Goal: Task Accomplishment & Management: Manage account settings

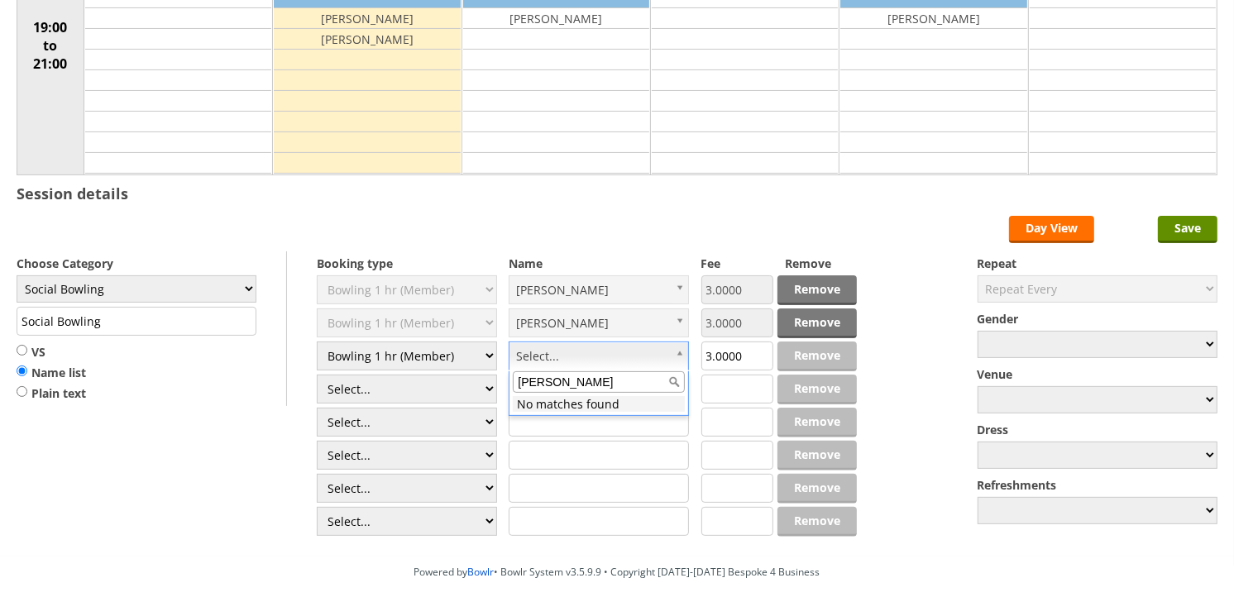
scroll to position [275, 0]
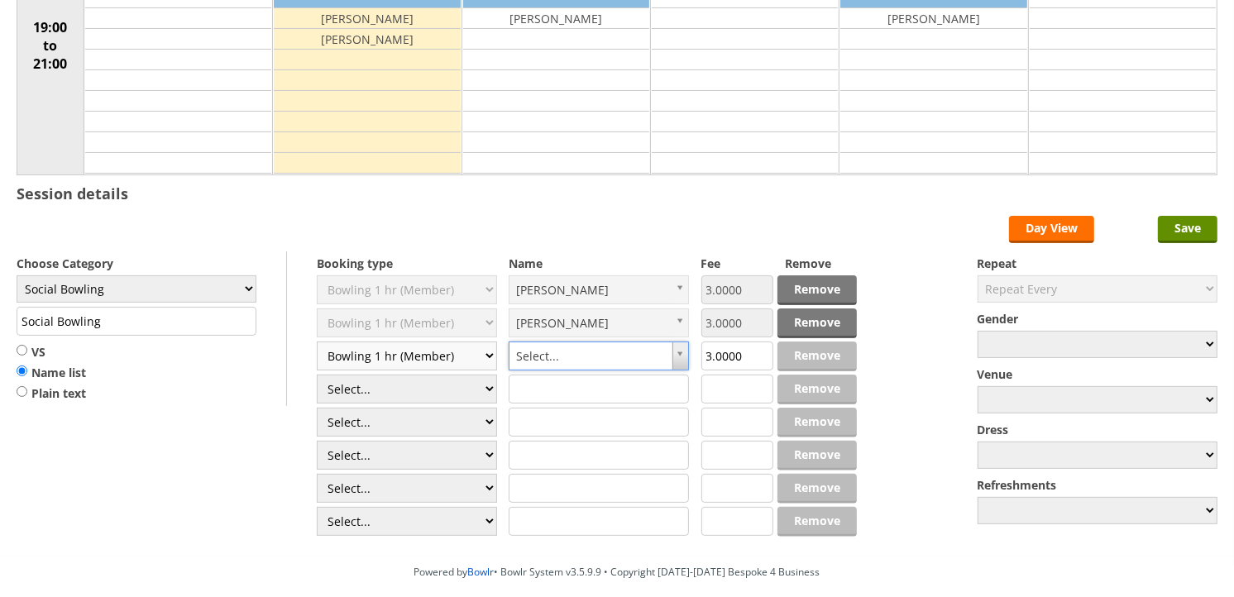
click at [486, 354] on select "Select... Club Competition (Member) Club Competition (Visitor) National (Member…" at bounding box center [407, 355] width 180 height 29
select select "0_54"
click at [317, 342] on select "Select... Club Competition (Member) Club Competition (Visitor) National (Member…" at bounding box center [407, 355] width 180 height 29
type input "6.0000"
click at [593, 356] on input "text" at bounding box center [598, 355] width 180 height 29
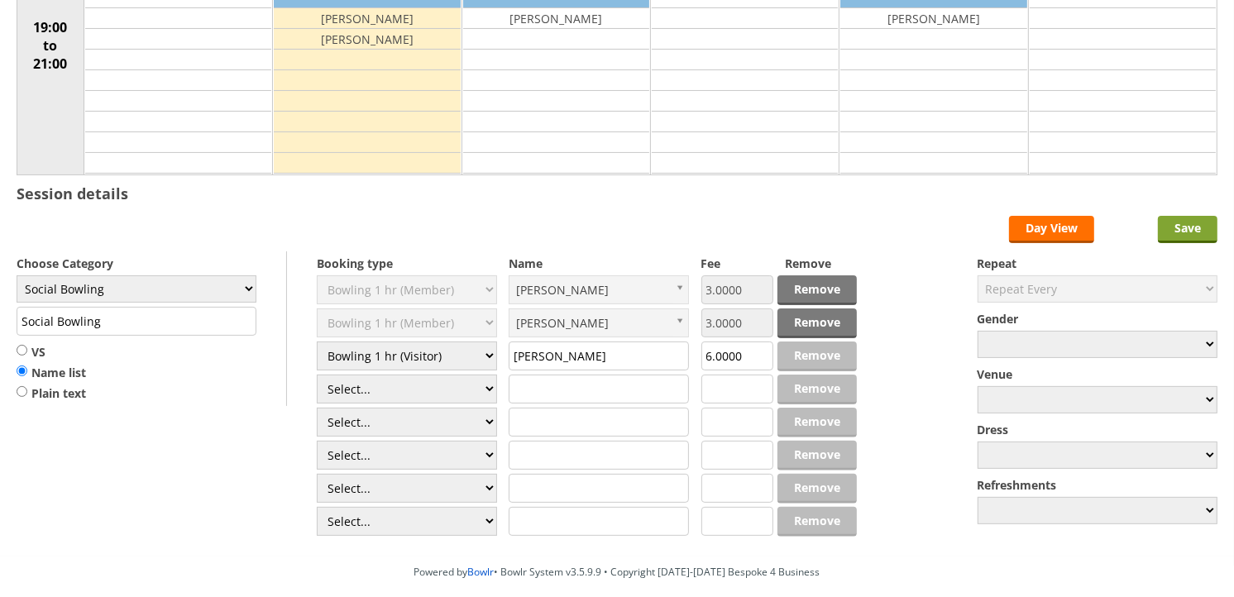
type input "[PERSON_NAME]"
click at [1178, 223] on input "Save" at bounding box center [1188, 229] width 60 height 27
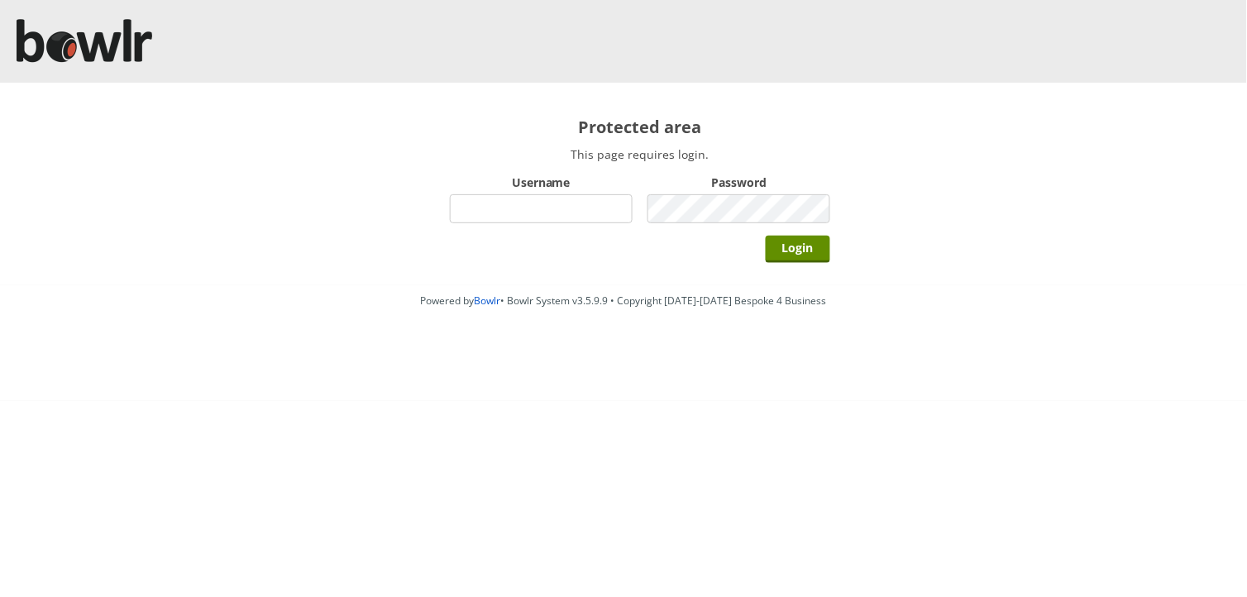
click at [551, 213] on input "Username" at bounding box center [541, 208] width 183 height 29
type input "BarRinkMonitor"
click at [791, 246] on input "Login" at bounding box center [798, 249] width 64 height 27
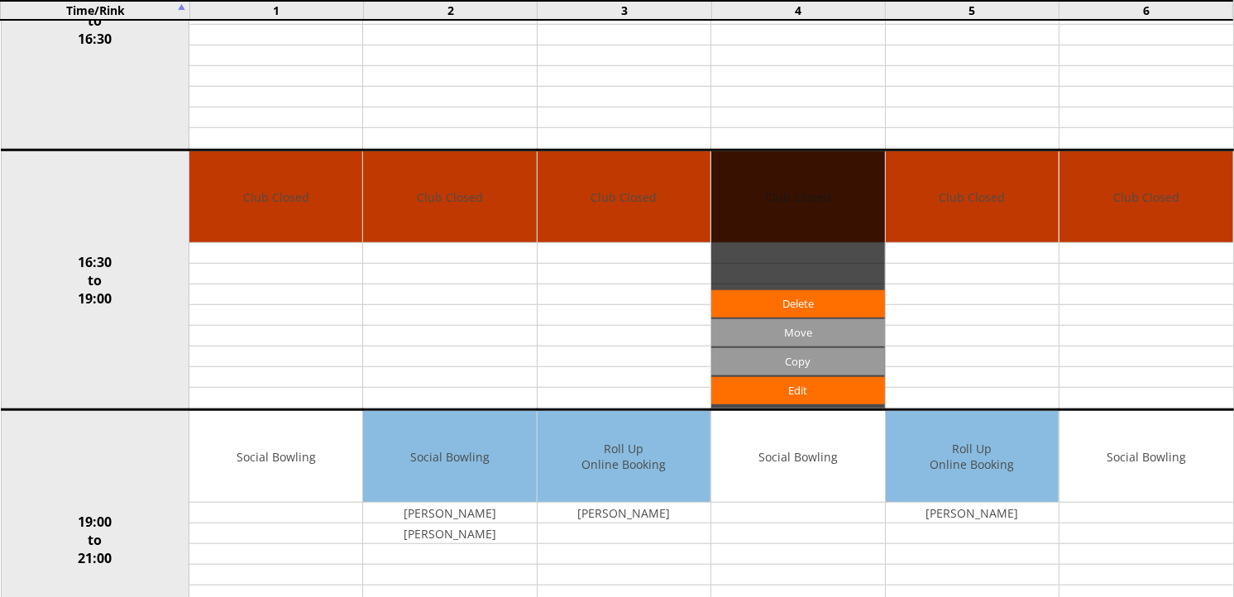
scroll to position [1337, 0]
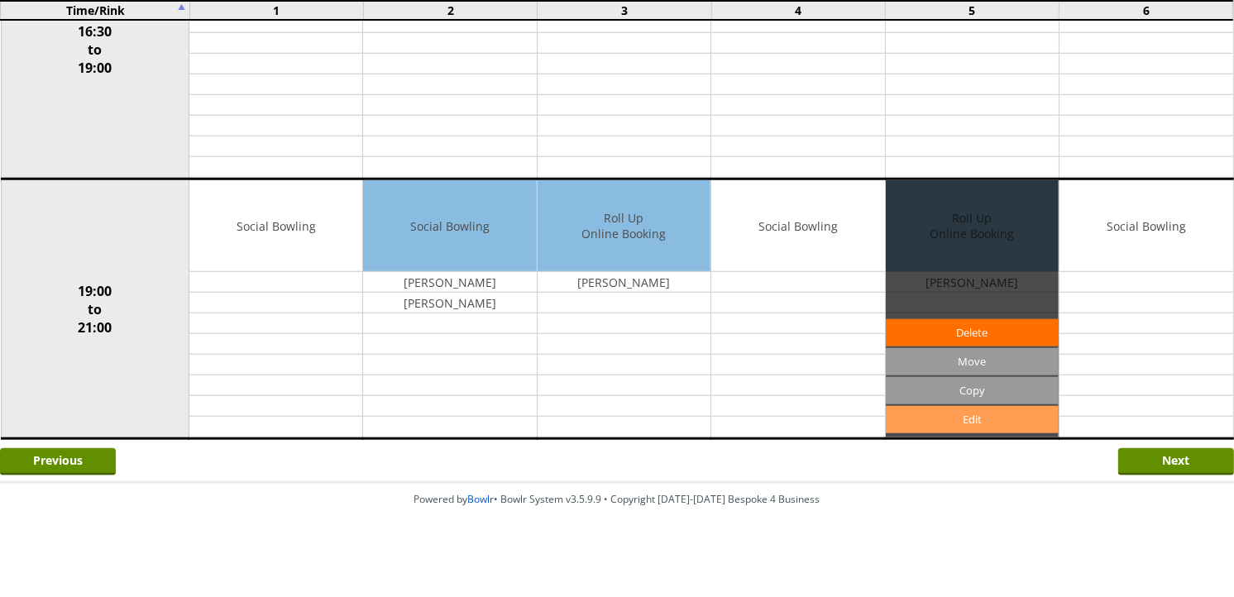
click at [971, 419] on link "Edit" at bounding box center [972, 419] width 173 height 27
